Goal: Find specific page/section: Find specific page/section

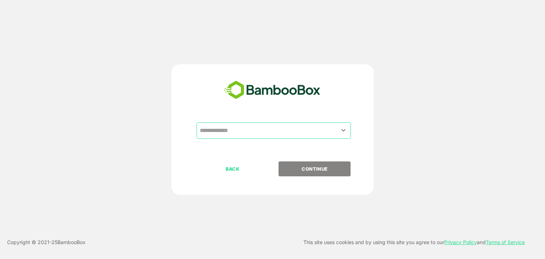
click at [256, 134] on input "text" at bounding box center [274, 130] width 152 height 13
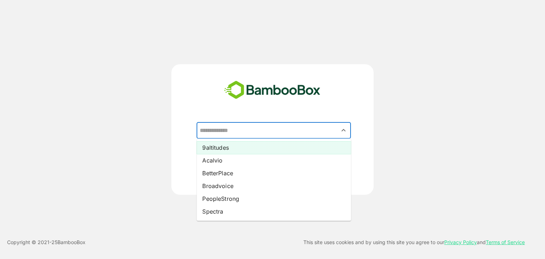
click at [248, 146] on li "9altitudes" at bounding box center [274, 147] width 154 height 13
type input "**********"
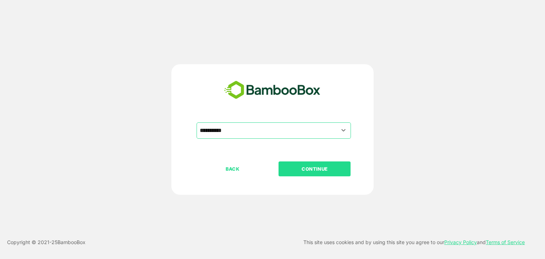
click at [299, 166] on p "CONTINUE" at bounding box center [314, 169] width 71 height 8
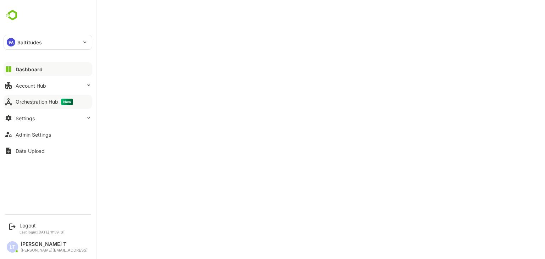
click at [25, 95] on button "Orchestration Hub New" at bounding box center [48, 102] width 89 height 14
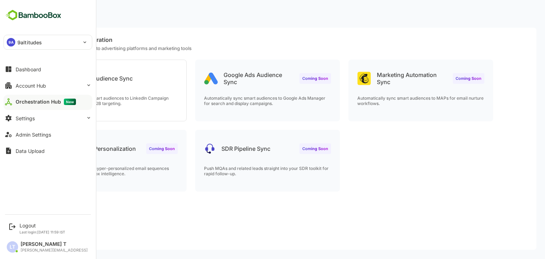
click at [44, 103] on div "Orchestration Hub New" at bounding box center [46, 102] width 60 height 6
